Goal: Check status: Check status

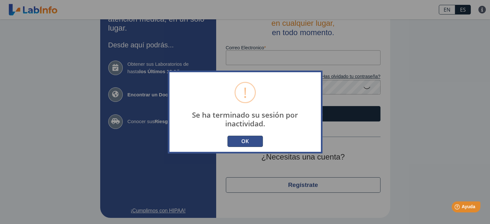
click at [248, 140] on button "OK" at bounding box center [245, 141] width 35 height 11
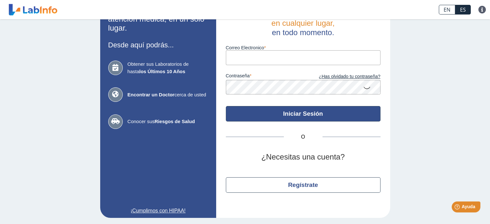
click at [311, 114] on button "Iniciar Sesión" at bounding box center [303, 113] width 155 height 15
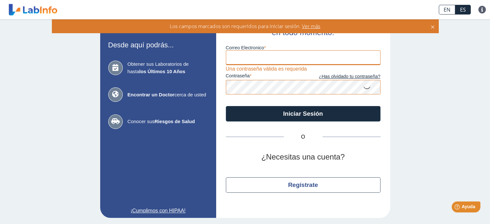
click at [268, 57] on input "Correo Electronico" at bounding box center [303, 57] width 155 height 15
type input "[EMAIL_ADDRESS][DOMAIN_NAME]"
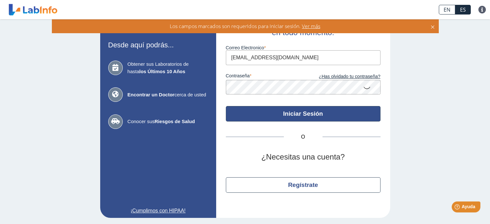
click at [295, 112] on button "Iniciar Sesión" at bounding box center [303, 113] width 155 height 15
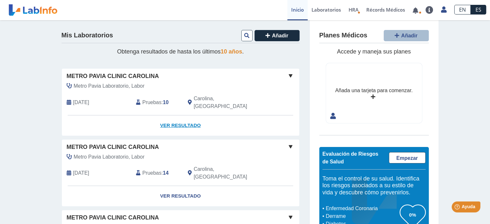
click at [181, 117] on link "Ver Resultado" at bounding box center [181, 125] width 238 height 20
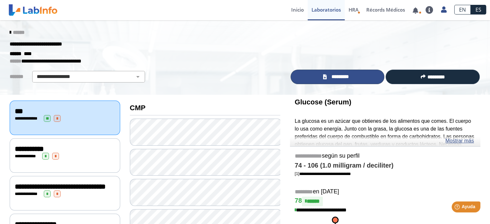
click at [339, 76] on span "*********" at bounding box center [340, 76] width 24 height 7
